Goal: Task Accomplishment & Management: Use online tool/utility

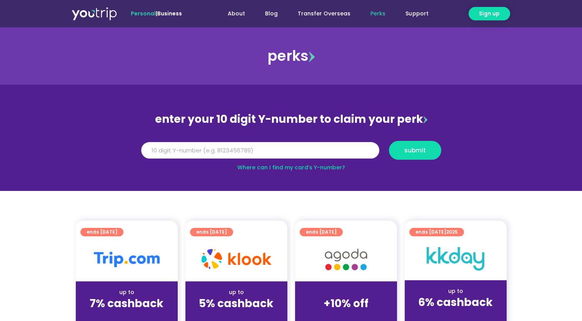
click at [316, 151] on input "Y Number" at bounding box center [260, 150] width 238 height 17
click at [299, 154] on input "Y Number" at bounding box center [260, 150] width 238 height 17
type input "8178585366"
click at [416, 151] on span "submit" at bounding box center [415, 150] width 22 height 6
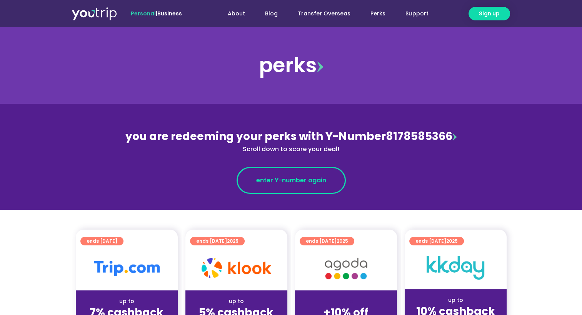
click at [301, 181] on span "enter Y-number again" at bounding box center [291, 180] width 70 height 9
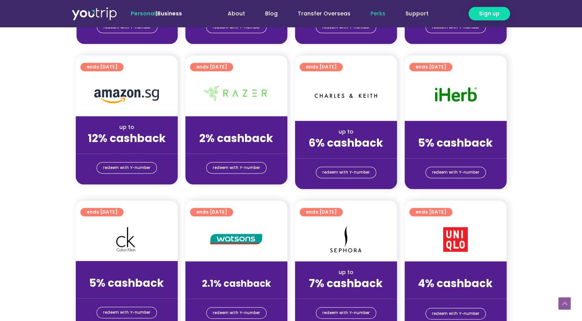
scroll to position [269, 0]
